Goal: Task Accomplishment & Management: Use online tool/utility

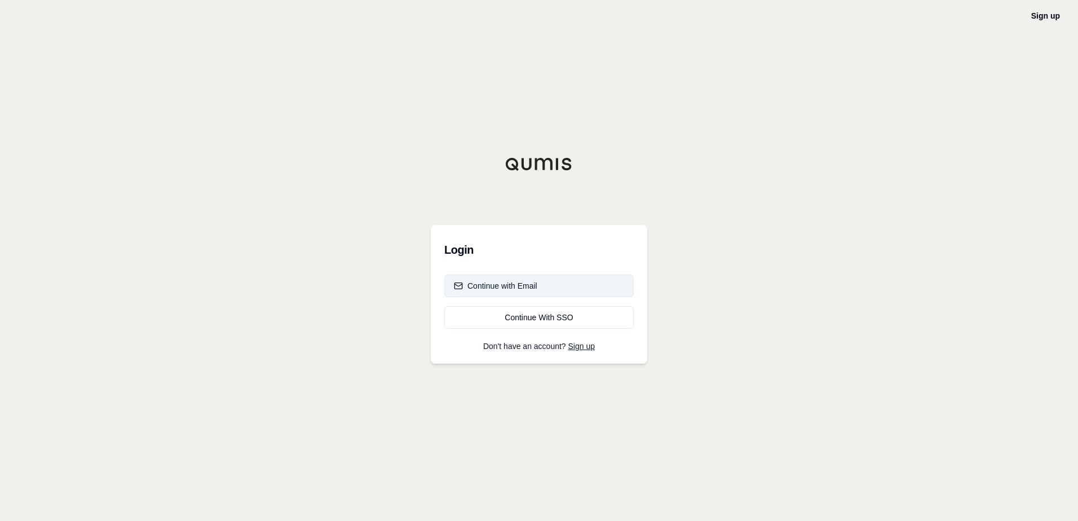
click at [507, 284] on div "Continue with Email" at bounding box center [495, 285] width 83 height 11
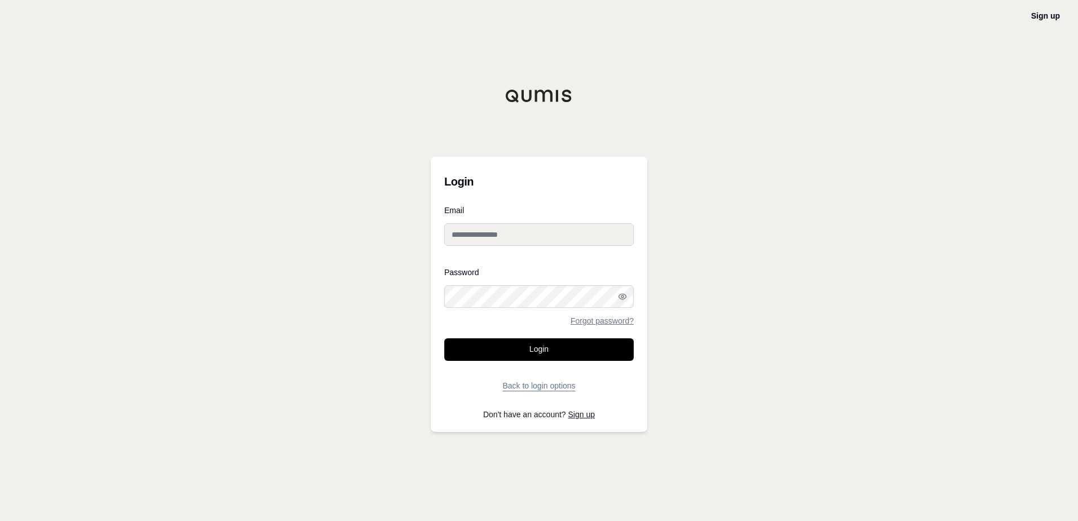
click at [553, 386] on button "Back to login options" at bounding box center [539, 386] width 190 height 23
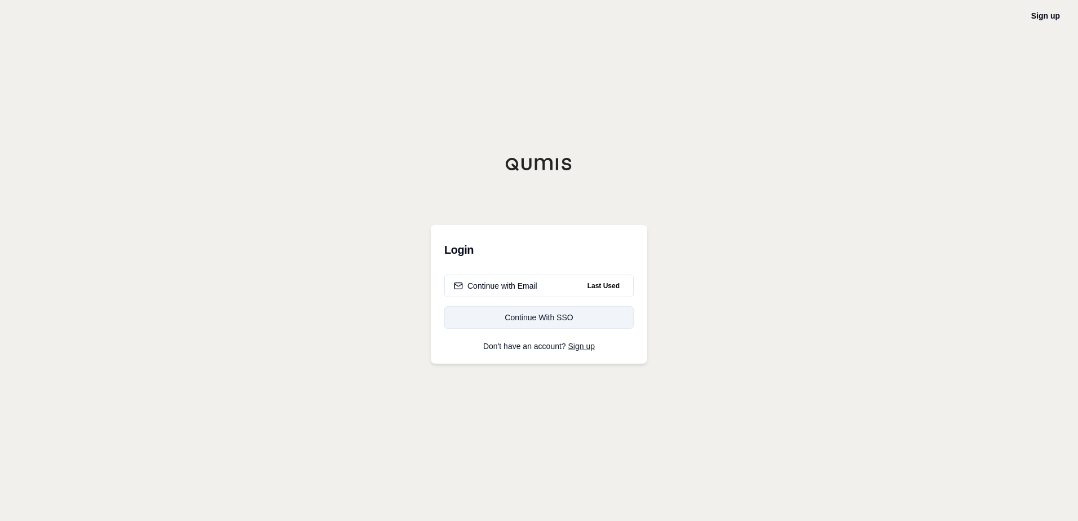
click at [518, 323] on link "Continue With SSO" at bounding box center [539, 317] width 190 height 23
click at [505, 281] on div "Continue with Email" at bounding box center [495, 285] width 83 height 11
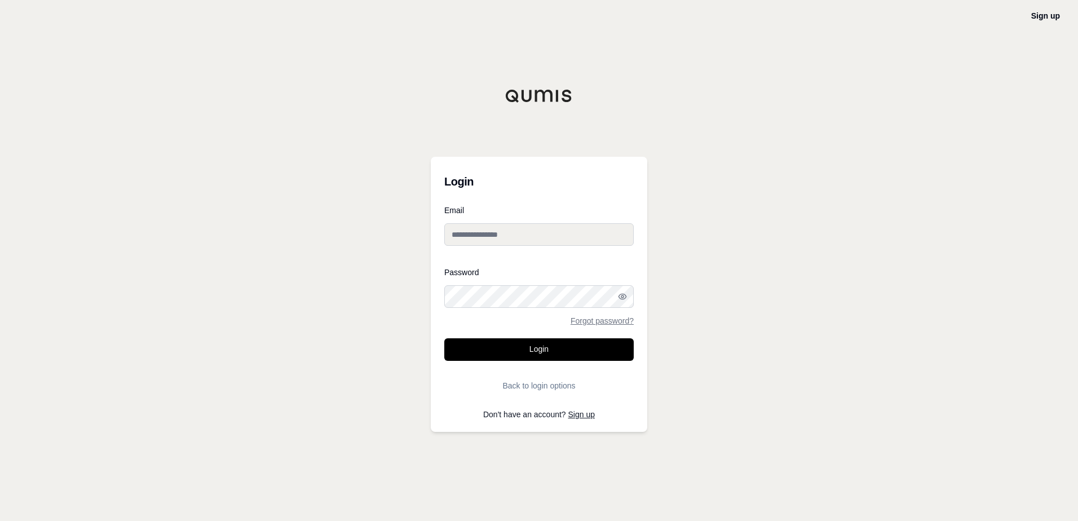
click at [505, 233] on input "Email" at bounding box center [539, 234] width 190 height 23
type input "**********"
click at [549, 354] on button "Login" at bounding box center [539, 349] width 190 height 23
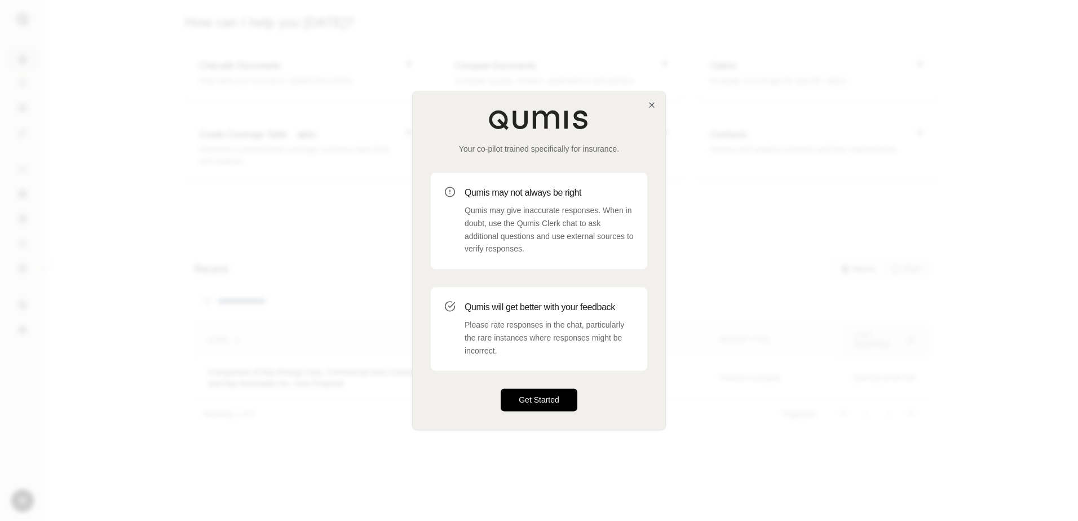
click at [554, 398] on button "Get Started" at bounding box center [539, 400] width 77 height 23
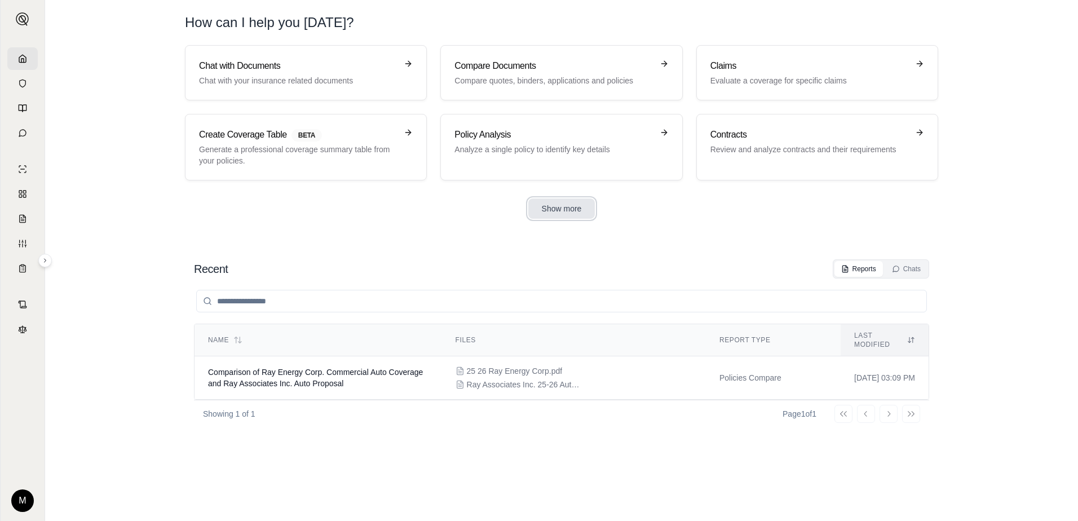
click at [570, 203] on button "Show more" at bounding box center [562, 209] width 67 height 20
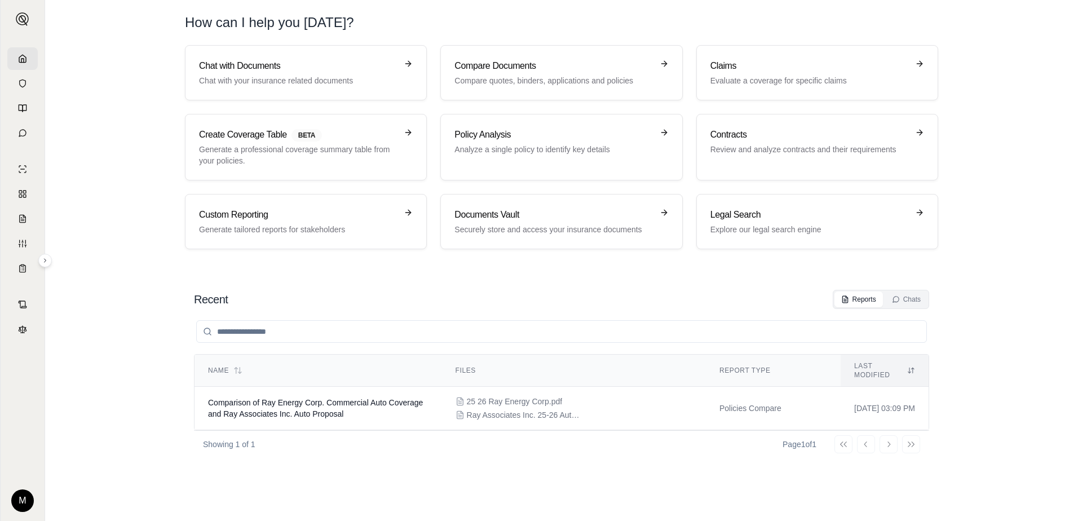
click at [885, 435] on div "Go to first page Go to previous page Go to next page Go to last page" at bounding box center [878, 444] width 86 height 18
